Goal: Task Accomplishment & Management: Use online tool/utility

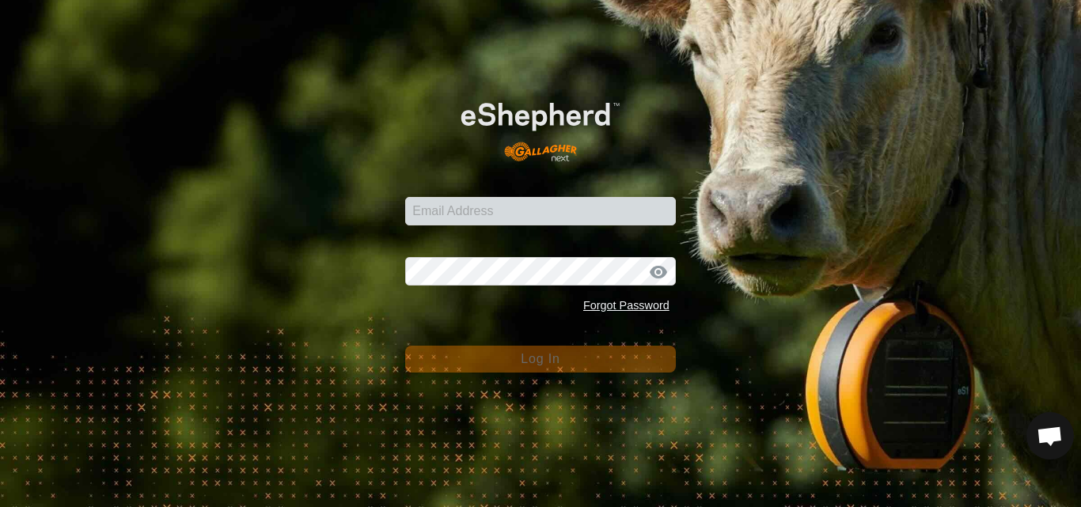
click at [637, 326] on div at bounding box center [501, 376] width 325 height 180
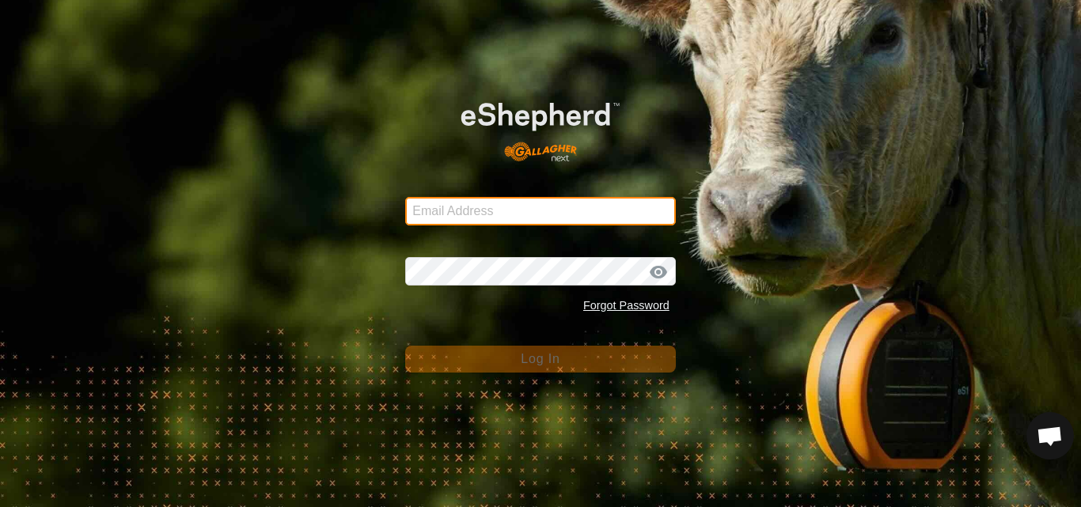
click at [530, 212] on input "Email Address" at bounding box center [540, 211] width 271 height 28
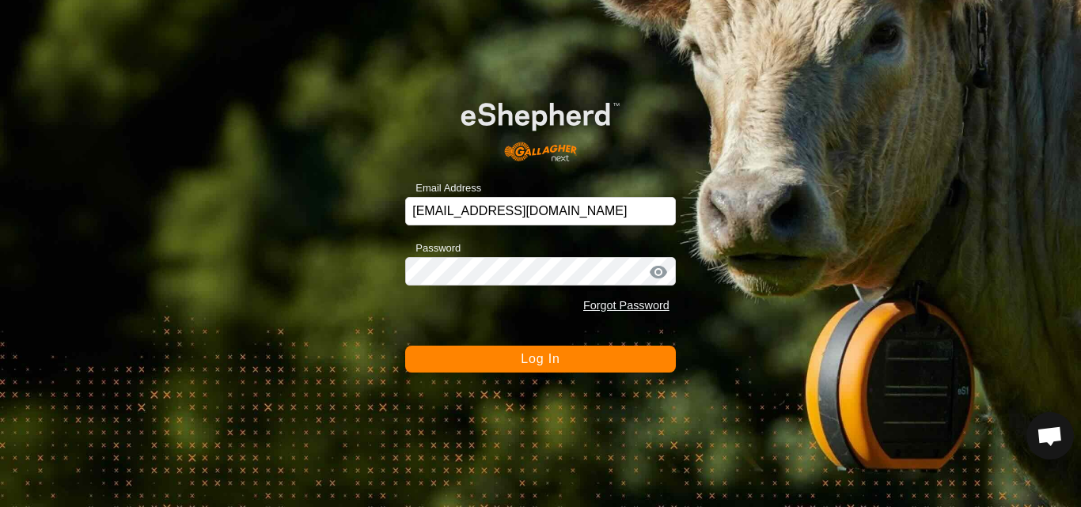
click at [544, 362] on span "Log In" at bounding box center [540, 358] width 39 height 13
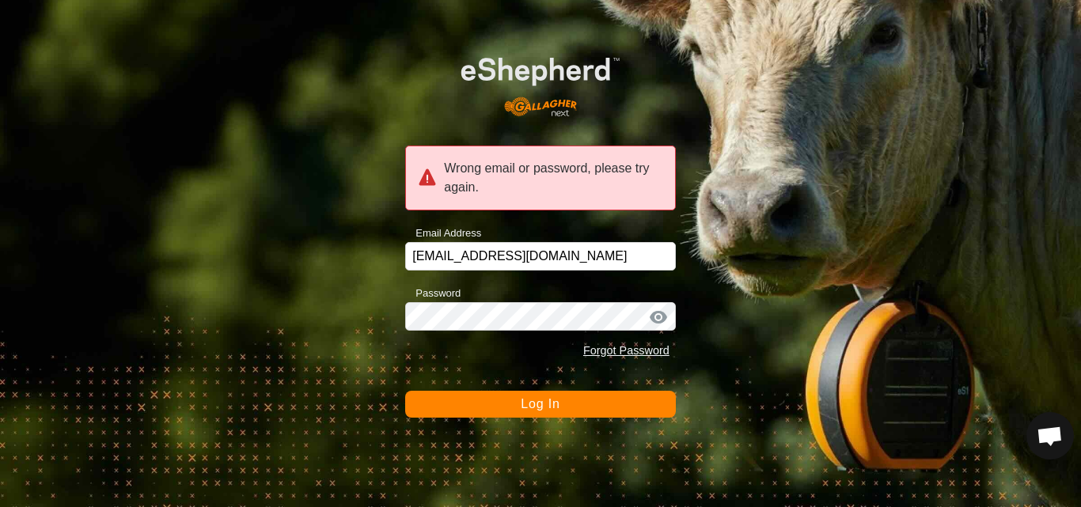
click at [767, 340] on div "Wrong email or password, please try again. Email Address [EMAIL_ADDRESS][DOMAIN…" at bounding box center [540, 253] width 1081 height 507
click at [660, 315] on div at bounding box center [659, 317] width 24 height 16
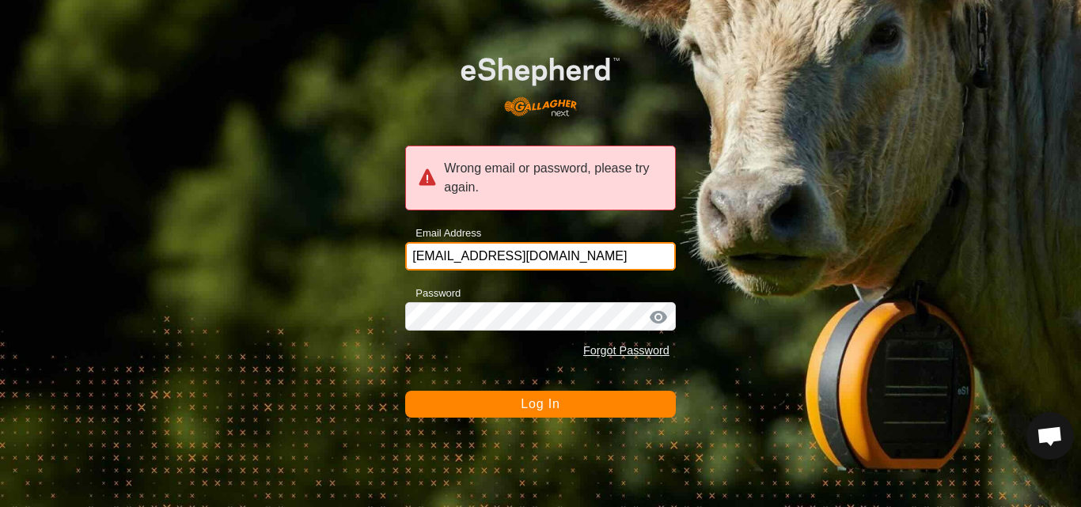
click at [480, 254] on input "[EMAIL_ADDRESS][DOMAIN_NAME]" at bounding box center [540, 256] width 271 height 28
type input "[EMAIL_ADDRESS][DOMAIN_NAME]"
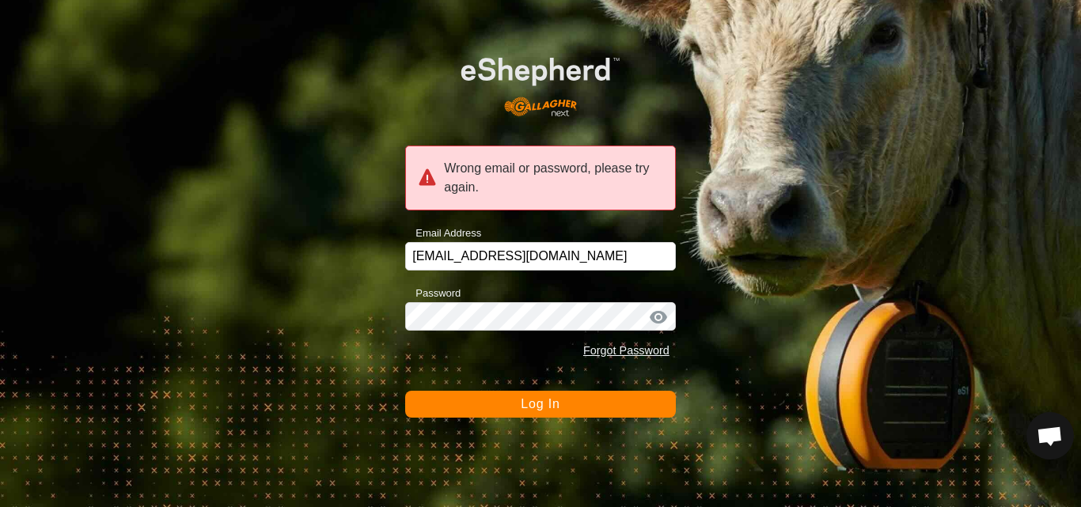
click at [533, 406] on span "Log In" at bounding box center [540, 403] width 39 height 13
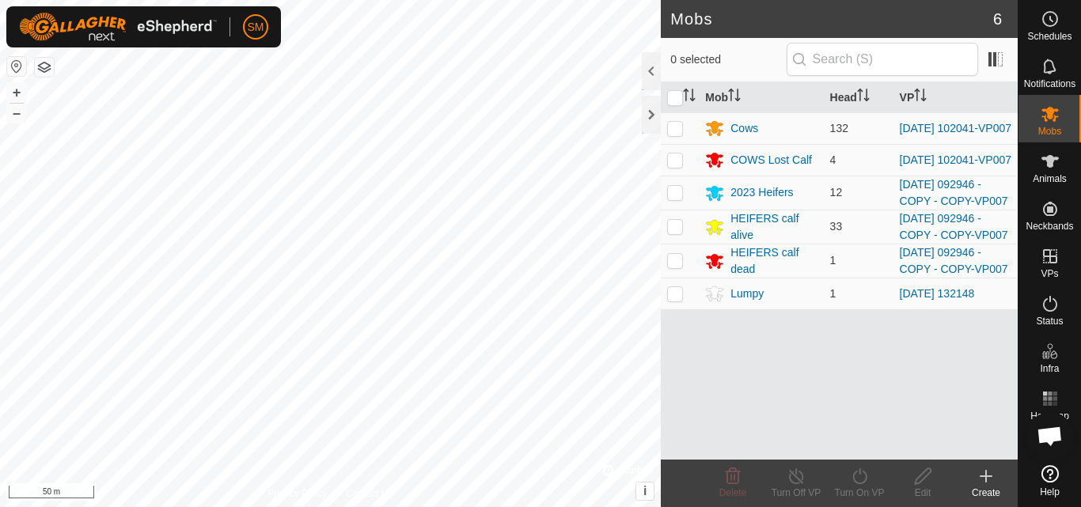
click at [537, 507] on html "SM Schedules Notifications Mobs Animals Neckbands VPs Status Infra Heatmap Help…" at bounding box center [540, 253] width 1081 height 507
click at [552, 507] on html "SM Schedules Notifications Mobs Animals Neckbands VPs Status Infra Heatmap Help…" at bounding box center [540, 253] width 1081 height 507
click at [640, 0] on html "SM Schedules Notifications Mobs Animals Neckbands VPs Status Infra Heatmap Help…" at bounding box center [540, 253] width 1081 height 507
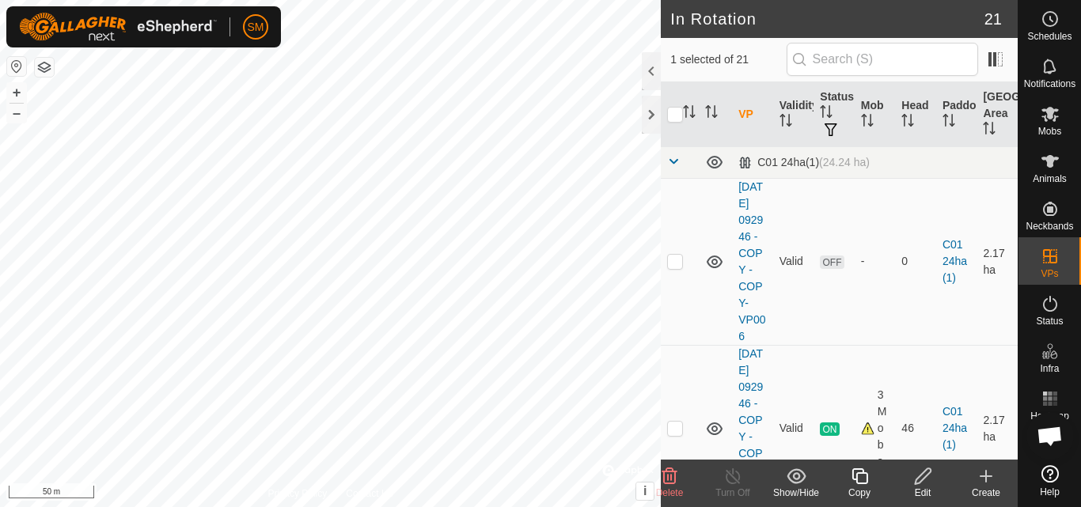
checkbox input "true"
checkbox input "false"
click at [860, 472] on icon at bounding box center [860, 476] width 20 height 19
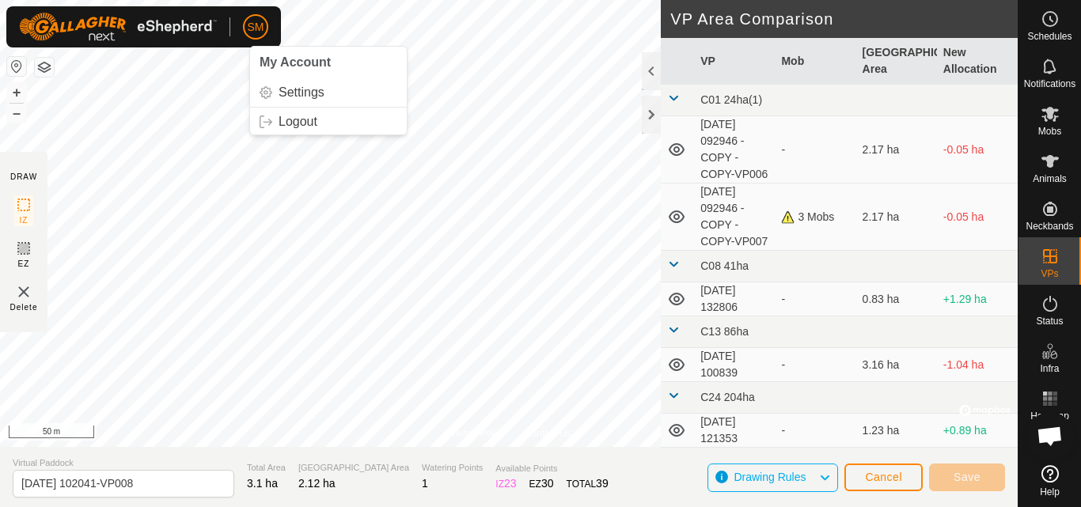
click at [259, 0] on html "SM My Account Settings Logout Schedules Notifications Mobs Animals Neckbands VP…" at bounding box center [540, 253] width 1081 height 507
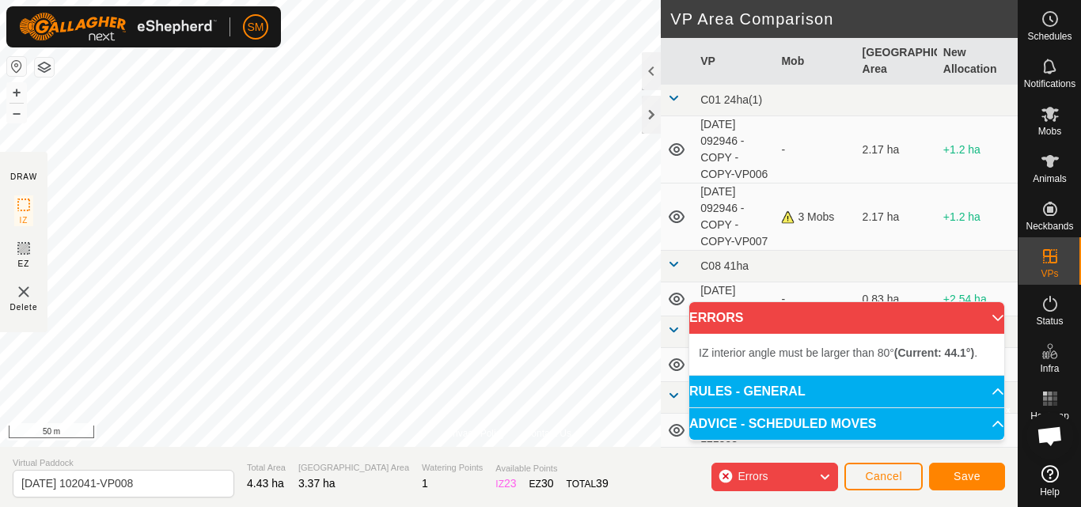
click at [507, 0] on html "SM Schedules Notifications Mobs Animals Neckbands VPs Status Infra Heatmap Help…" at bounding box center [540, 253] width 1081 height 507
click at [287, 0] on html "SM Schedules Notifications Mobs Animals Neckbands VPs Status Infra Heatmap Help…" at bounding box center [540, 253] width 1081 height 507
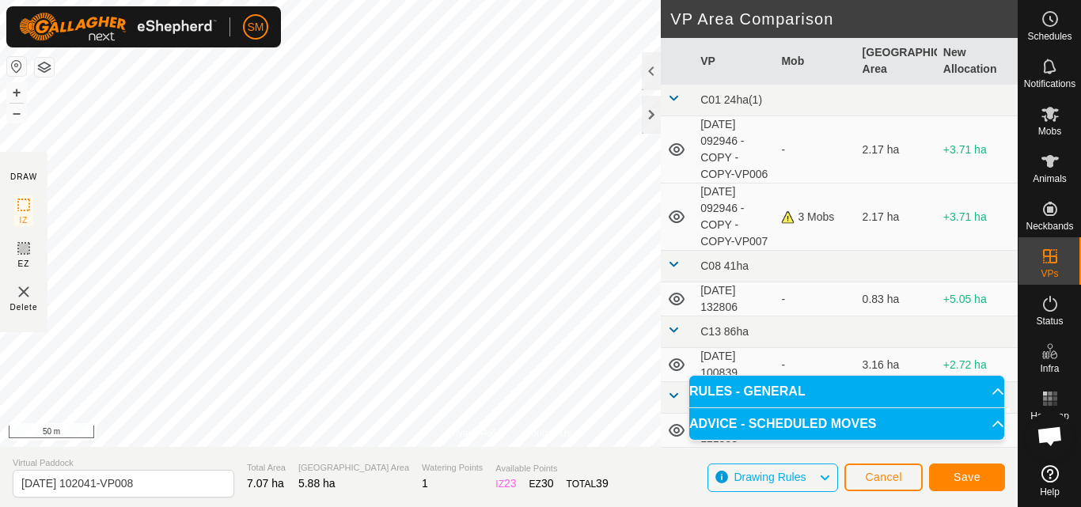
click at [485, 465] on div "Privacy Policy Contact Us Type: Inclusion Zone undefined Animal + – ⇧ i © Mapbo…" at bounding box center [509, 253] width 1018 height 507
click at [427, 0] on html "SM Schedules Notifications Mobs Animals Neckbands VPs Status Infra Heatmap Help…" at bounding box center [540, 253] width 1081 height 507
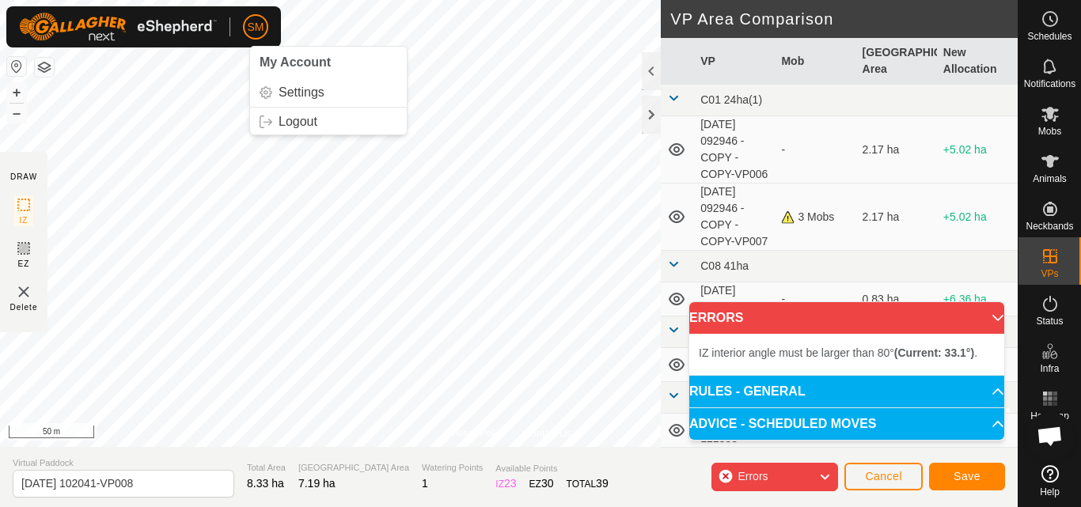
click at [188, 0] on html "SM My Account Settings Logout Schedules Notifications Mobs Animals Neckbands VP…" at bounding box center [540, 253] width 1081 height 507
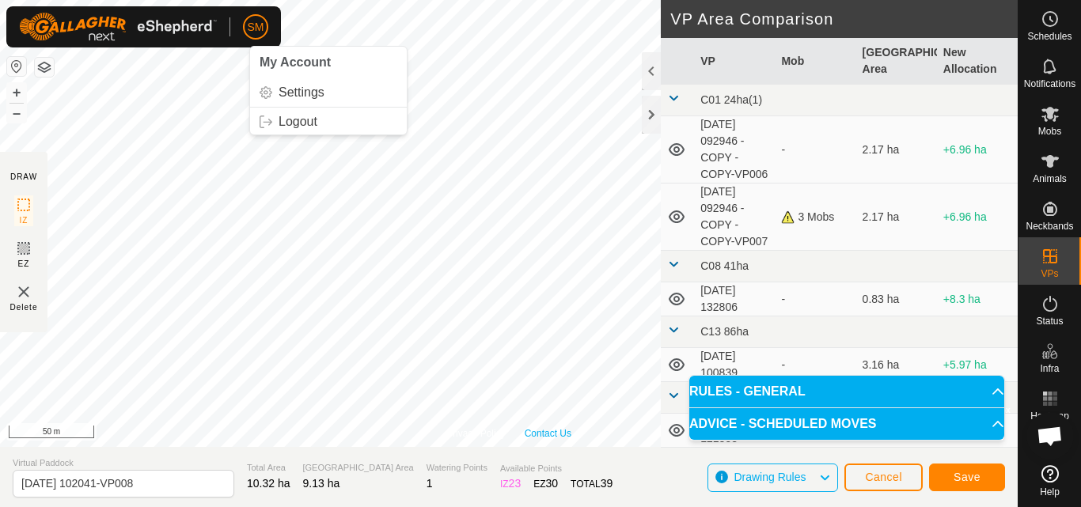
click at [586, 473] on div "Privacy Policy Contact Us Type: Inclusion Zone undefined Animal + – ⇧ i © Mapbo…" at bounding box center [509, 253] width 1018 height 507
click at [978, 475] on span "Save" at bounding box center [967, 477] width 27 height 13
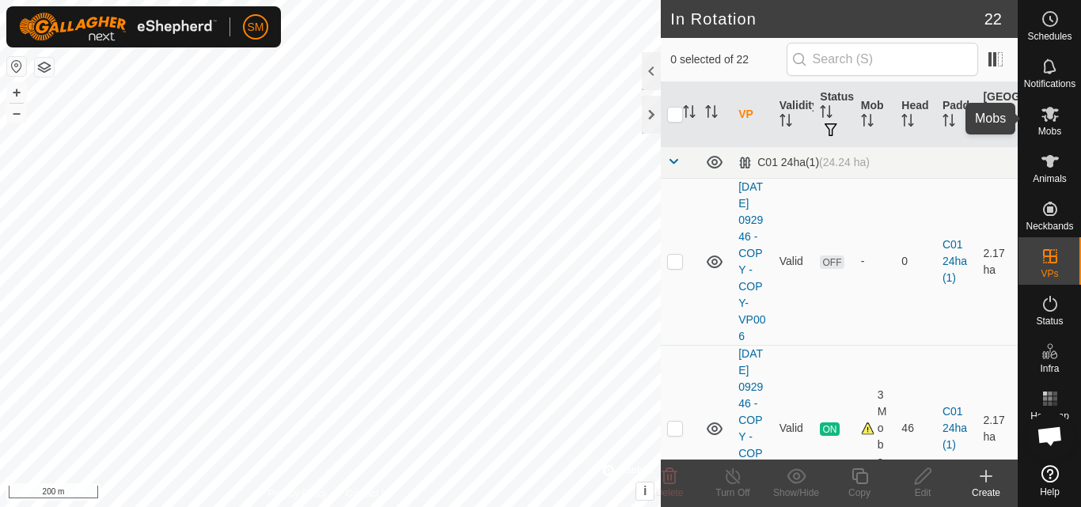
click at [1059, 120] on icon at bounding box center [1050, 113] width 19 height 19
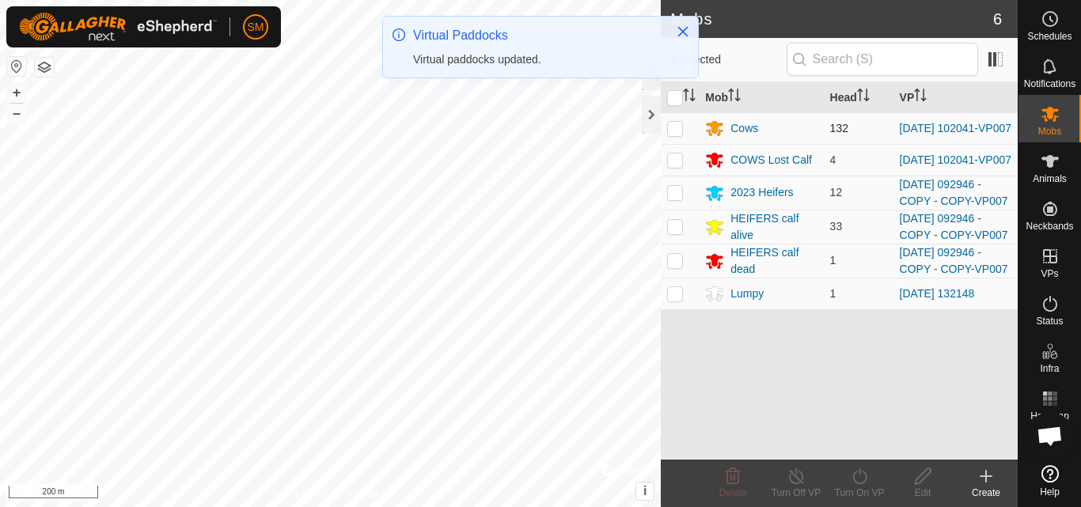
click at [680, 133] on p-checkbox at bounding box center [675, 128] width 16 height 13
checkbox input "true"
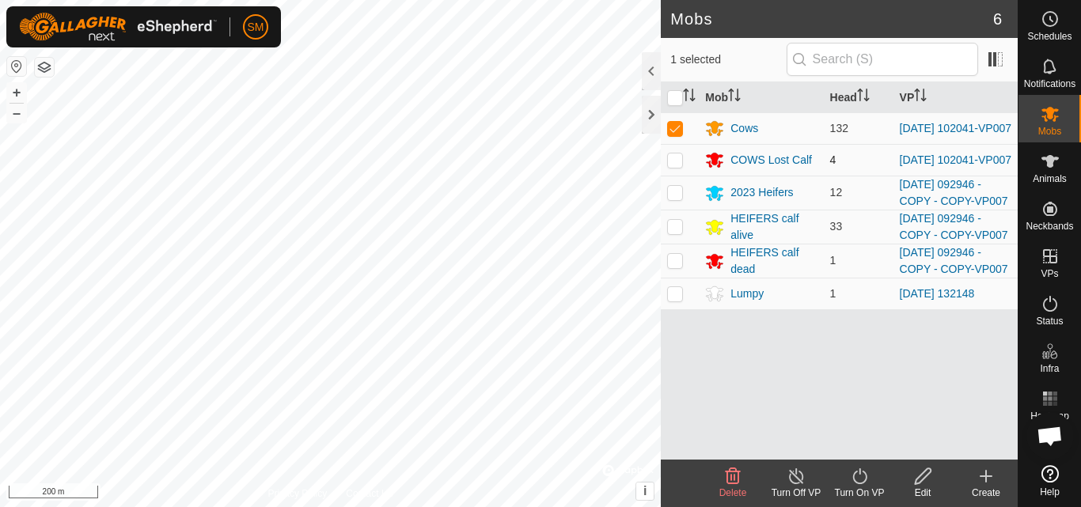
click at [676, 166] on p-checkbox at bounding box center [675, 160] width 16 height 13
checkbox input "true"
click at [860, 484] on icon at bounding box center [859, 477] width 14 height 16
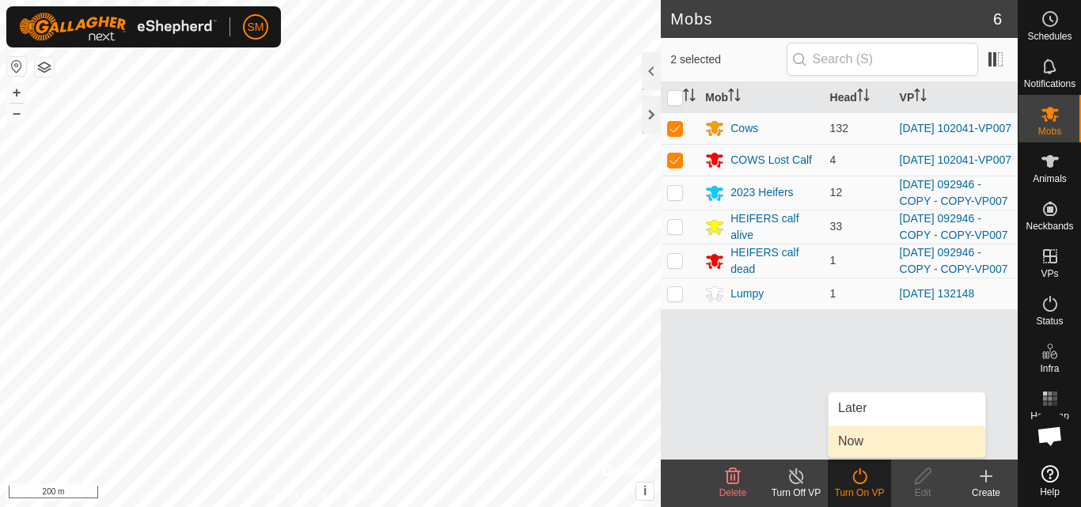
click at [868, 436] on link "Now" at bounding box center [907, 442] width 157 height 32
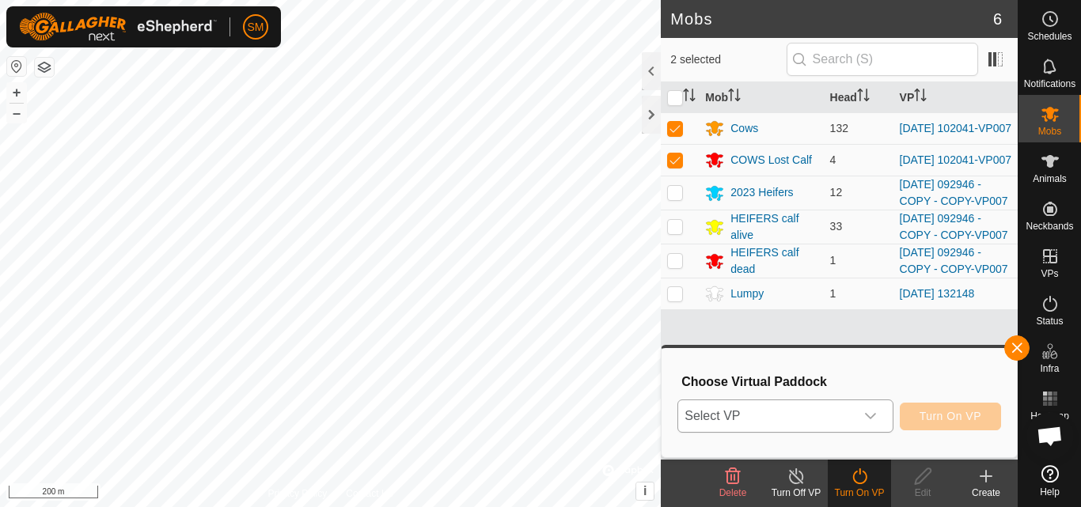
click at [882, 418] on div "dropdown trigger" at bounding box center [871, 417] width 32 height 32
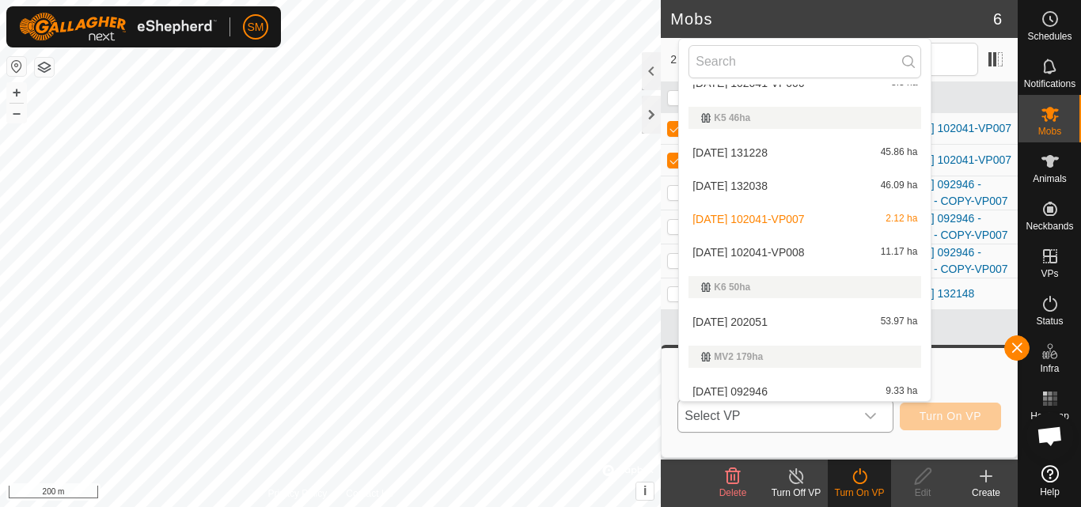
scroll to position [633, 0]
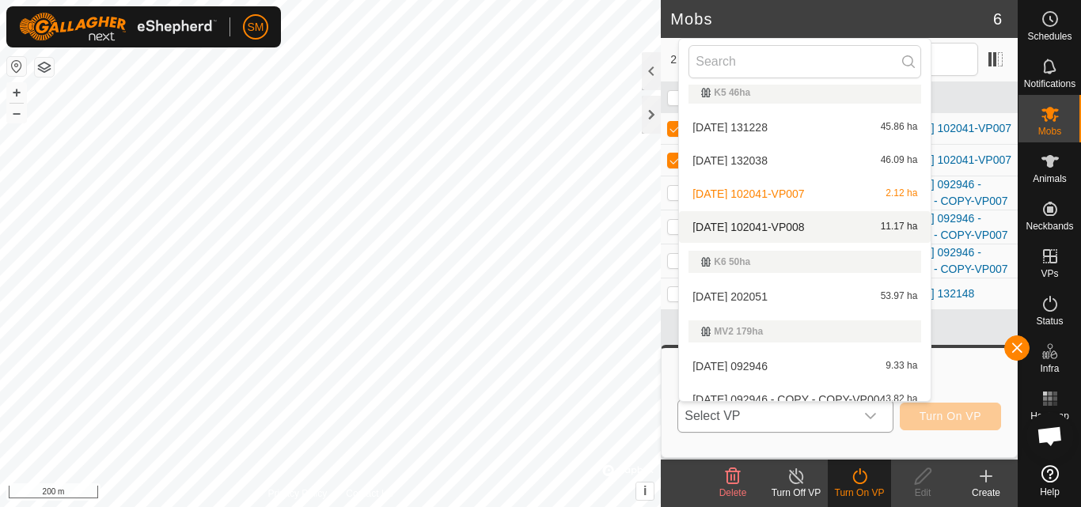
click at [814, 229] on li "[DATE] 102041-VP008 11.17 ha" at bounding box center [805, 227] width 252 height 32
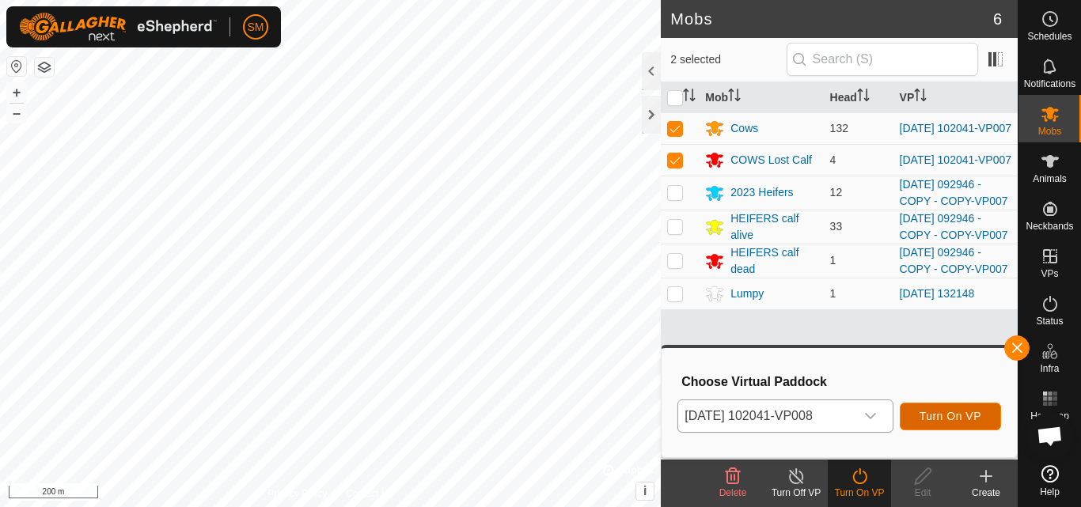
click at [930, 416] on span "Turn On VP" at bounding box center [951, 416] width 62 height 13
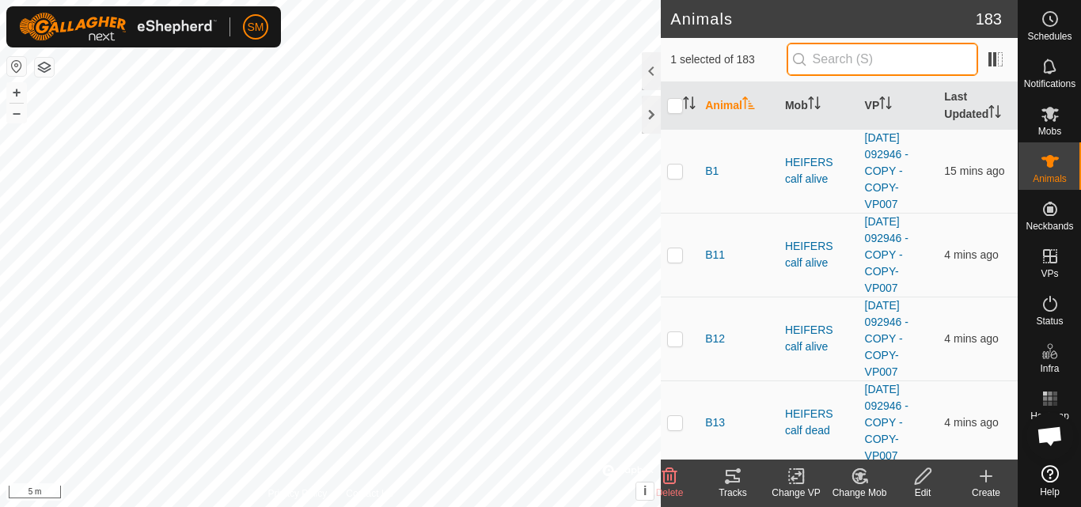
click at [903, 59] on input "text" at bounding box center [883, 59] width 192 height 33
type input "lu"
checkbox input "true"
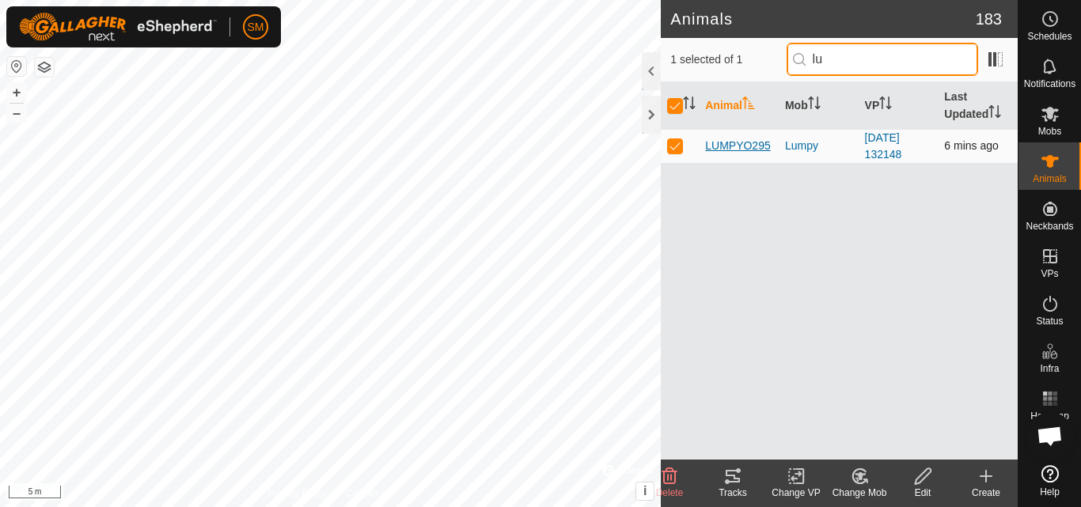
type input "lu"
click at [741, 143] on span "LUMPYO295" at bounding box center [737, 146] width 65 height 17
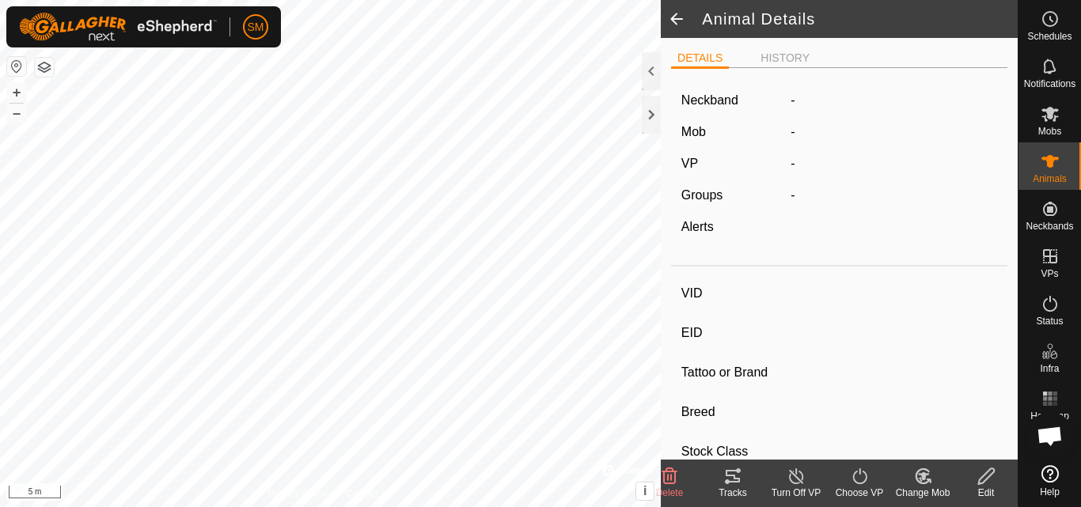
type input "LUMPYO295"
type input "982123727840860"
type input "-"
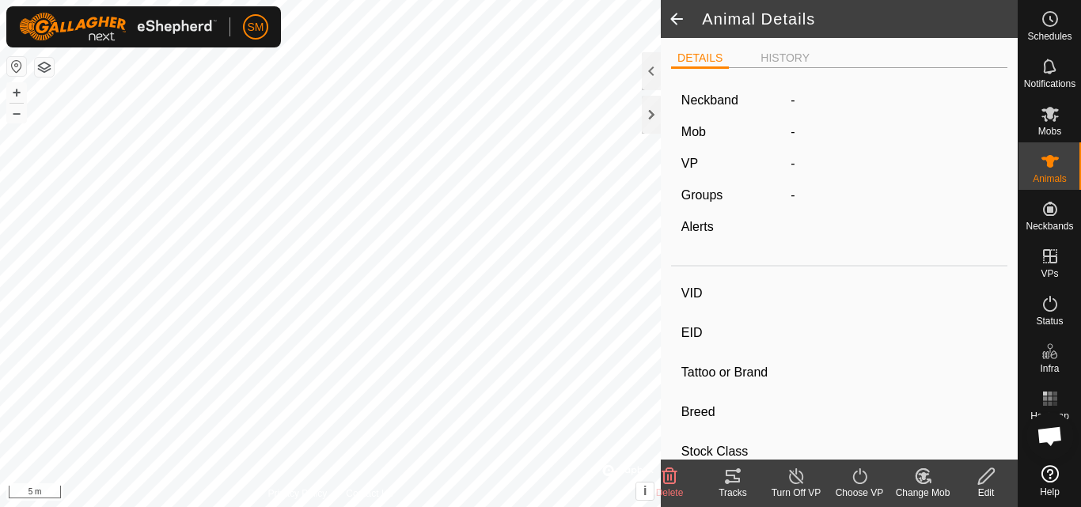
type input "0 kg"
type input "-"
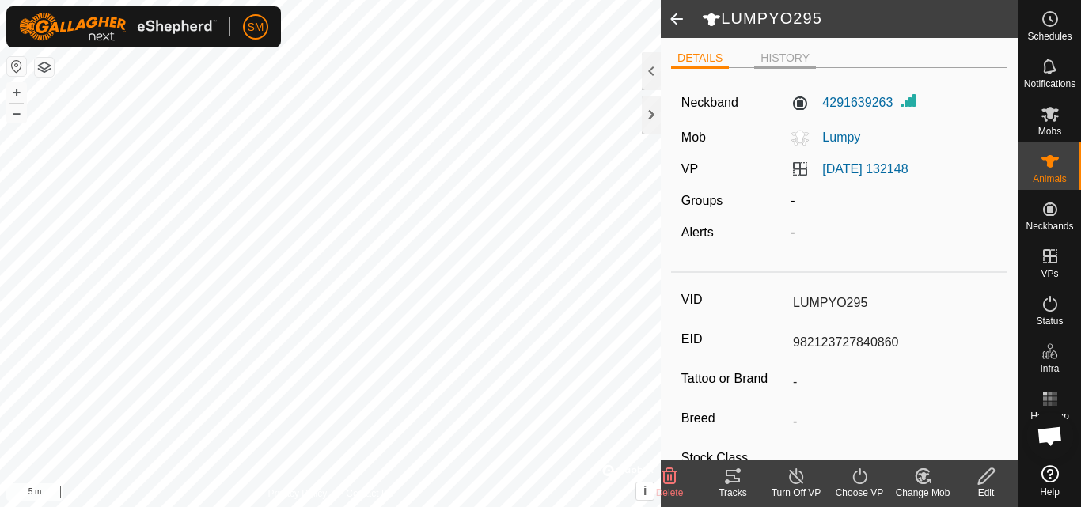
click at [784, 53] on li "HISTORY" at bounding box center [785, 59] width 62 height 19
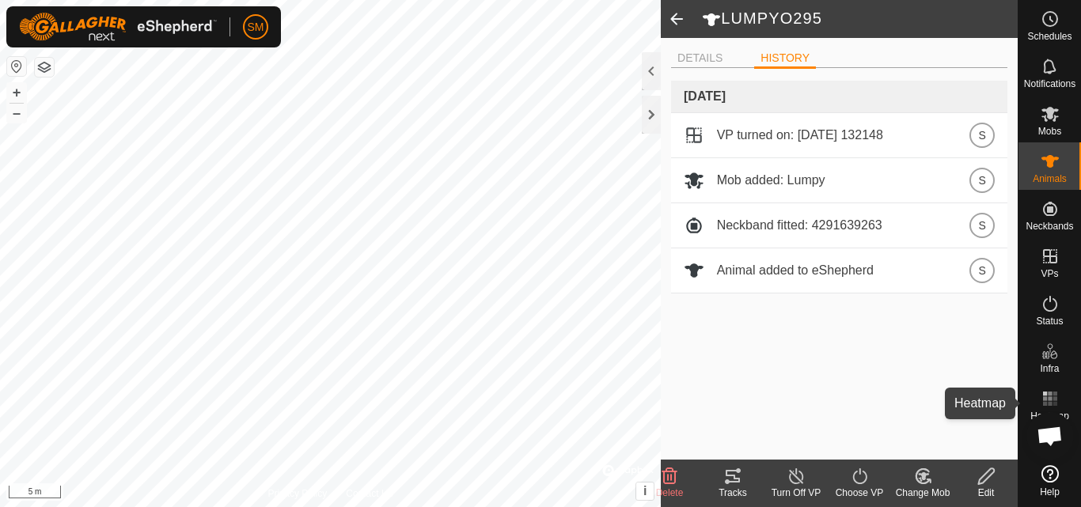
click at [1057, 401] on rect at bounding box center [1055, 399] width 4 height 4
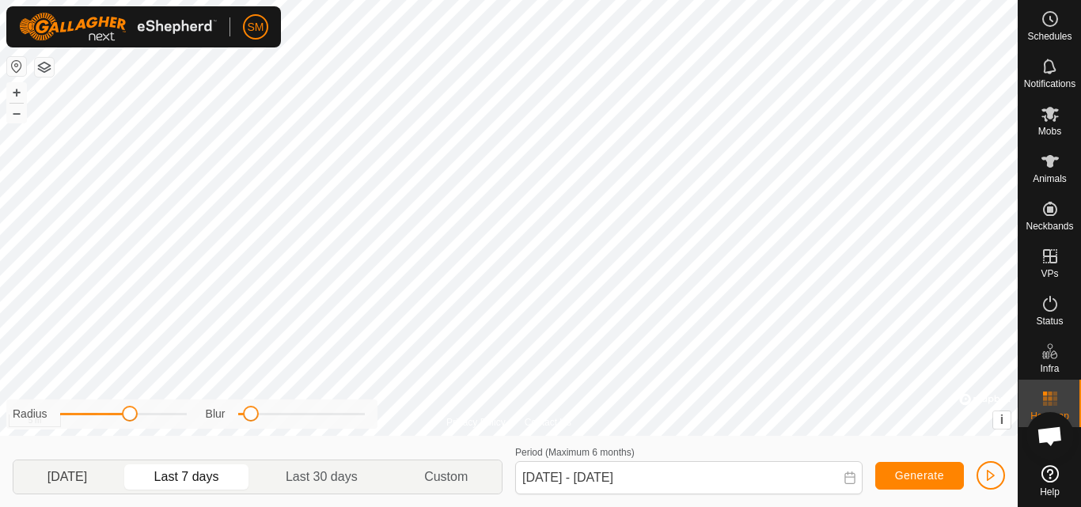
click at [102, 466] on p-togglebutton "[DATE]" at bounding box center [67, 477] width 108 height 33
type input "[DATE] - [DATE]"
click at [921, 477] on span "Generate" at bounding box center [919, 475] width 49 height 13
drag, startPoint x: 249, startPoint y: 420, endPoint x: 355, endPoint y: 438, distance: 108.4
click at [355, 438] on div "Radius Blur [DATE] Last 7 days Last 30 days Custom Period (Maximum 6 months) [D…" at bounding box center [509, 471] width 1018 height 71
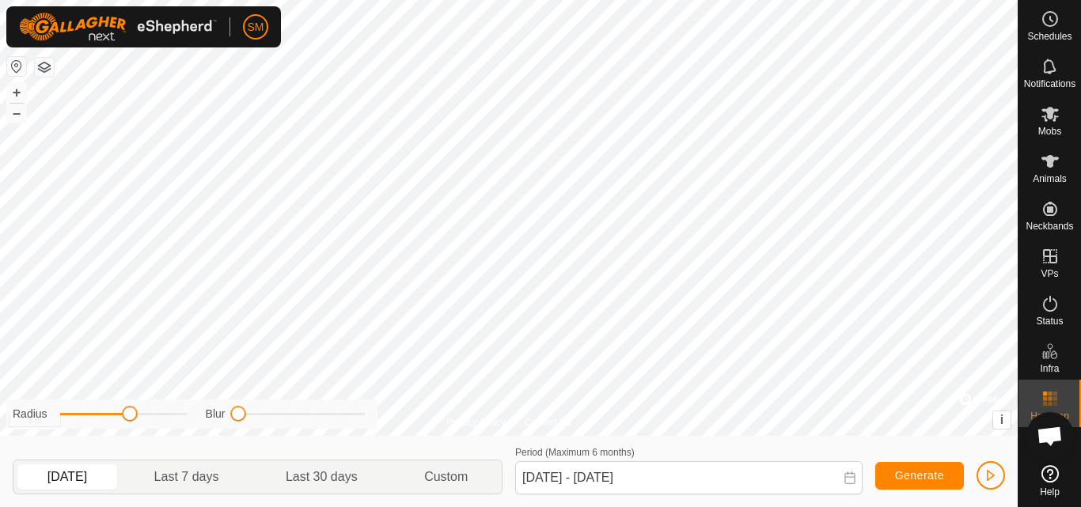
drag, startPoint x: 351, startPoint y: 414, endPoint x: 228, endPoint y: 412, distance: 122.7
click at [201, 421] on div "Radius Blur" at bounding box center [191, 414] width 371 height 29
click at [933, 475] on span "Generate" at bounding box center [919, 475] width 49 height 13
click at [989, 477] on span "button" at bounding box center [991, 475] width 13 height 13
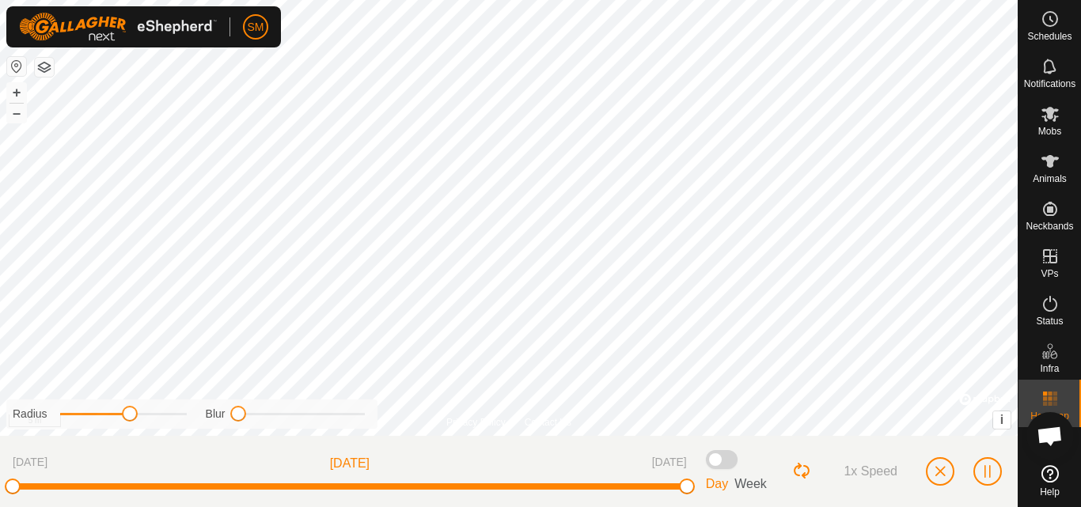
click at [870, 473] on span "1x Speed" at bounding box center [871, 472] width 54 height 14
click at [870, 473] on span "2x Speed" at bounding box center [871, 472] width 54 height 14
click at [870, 473] on span "1x Speed" at bounding box center [871, 472] width 54 height 14
click at [870, 473] on span "2x Speed" at bounding box center [871, 472] width 54 height 14
click at [870, 473] on span "1x Speed" at bounding box center [871, 472] width 54 height 14
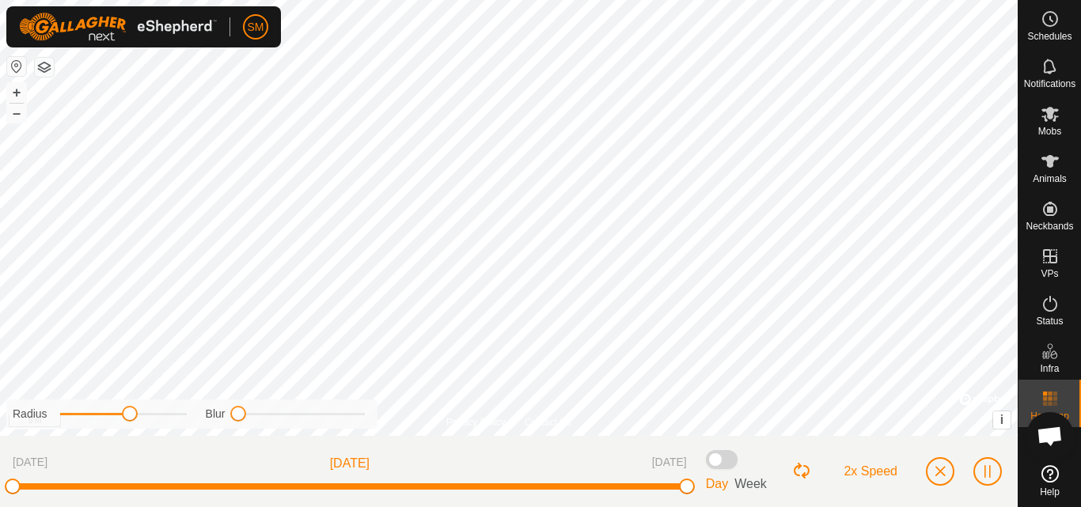
click at [870, 473] on span "2x Speed" at bounding box center [871, 472] width 54 height 14
click at [870, 473] on span "1x Speed" at bounding box center [871, 472] width 54 height 14
click at [870, 473] on span "2x Speed" at bounding box center [871, 472] width 54 height 14
click at [870, 473] on span "1x Speed" at bounding box center [871, 472] width 54 height 14
drag, startPoint x: 239, startPoint y: 417, endPoint x: 339, endPoint y: 444, distance: 103.3
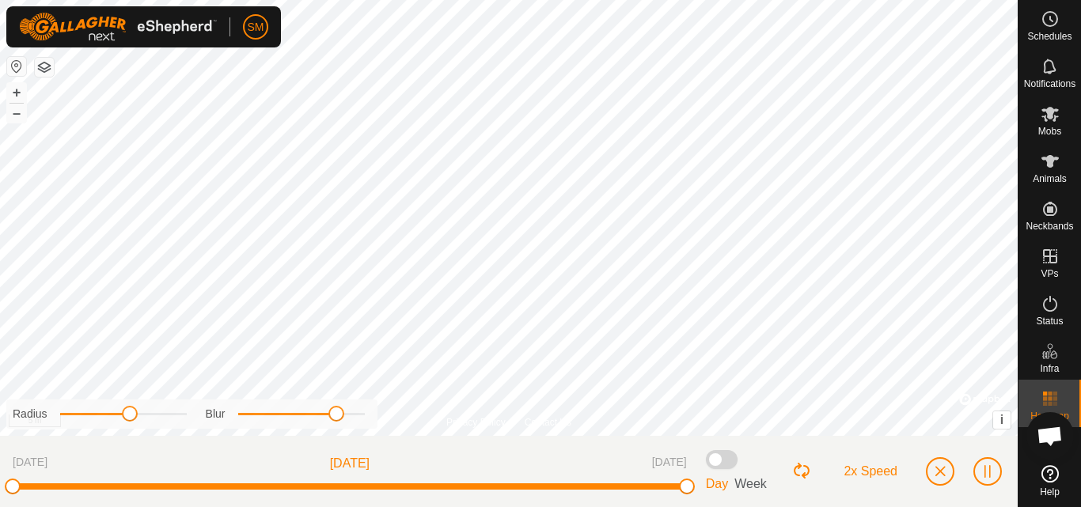
click at [336, 446] on div "Radius Blur [DATE] [DATE] [DATE] Day Week 2x Speed" at bounding box center [509, 471] width 1018 height 71
drag, startPoint x: 134, startPoint y: 418, endPoint x: 194, endPoint y: 438, distance: 63.3
click at [194, 438] on div "Radius Blur [DATE] [DATE] [DATE] Day Week 2x Speed" at bounding box center [509, 471] width 1018 height 71
click at [715, 457] on span at bounding box center [722, 459] width 32 height 19
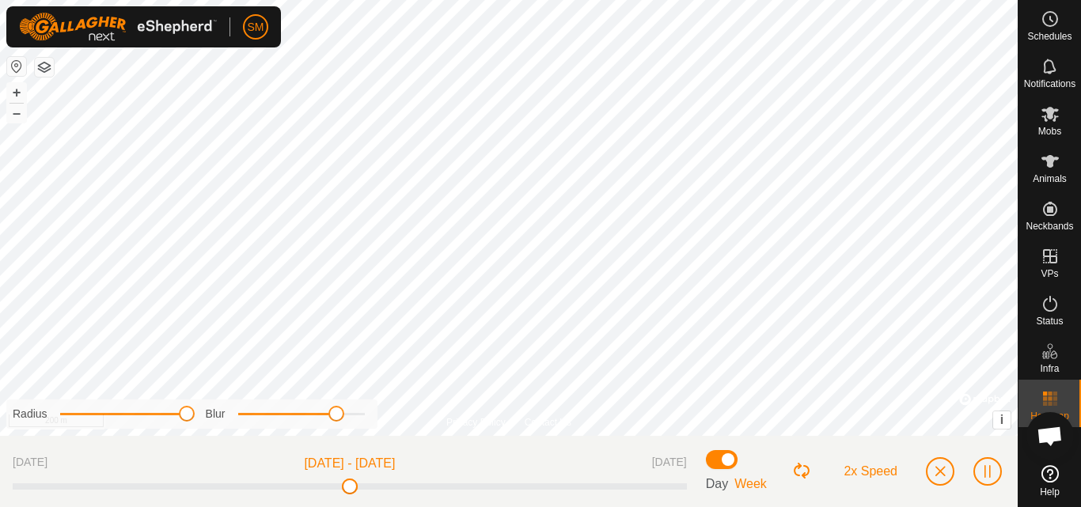
click at [600, 507] on html "SM Schedules Notifications Mobs Animals Neckbands VPs Status Infra Heatmap Help…" at bounding box center [540, 253] width 1081 height 507
click at [508, 507] on html "SM Schedules Notifications Mobs Animals Neckbands VPs Status Infra Heatmap Help…" at bounding box center [540, 253] width 1081 height 507
